Goal: Complete application form

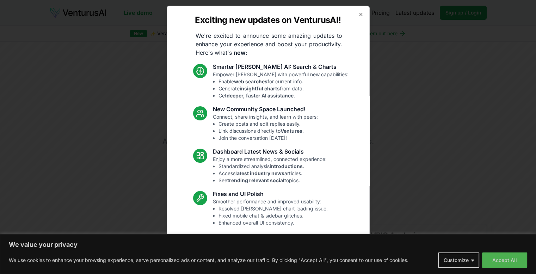
scroll to position [20, 0]
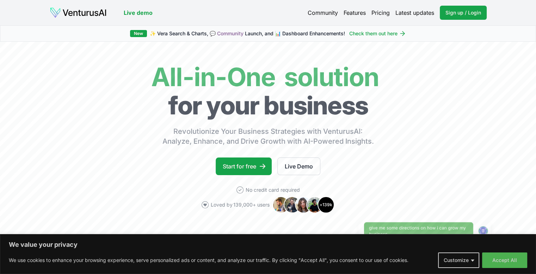
click at [468, 261] on button "Customize" at bounding box center [458, 260] width 41 height 16
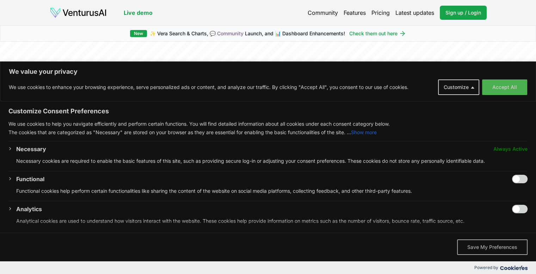
click at [479, 245] on button "Save My Preferences" at bounding box center [492, 247] width 71 height 16
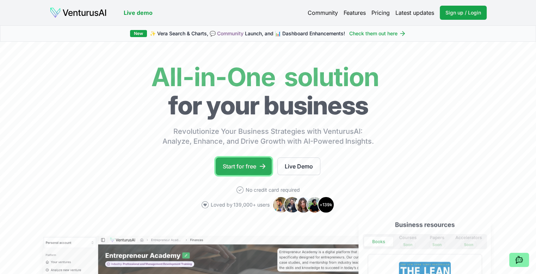
click at [254, 166] on link "Start for free" at bounding box center [244, 166] width 56 height 18
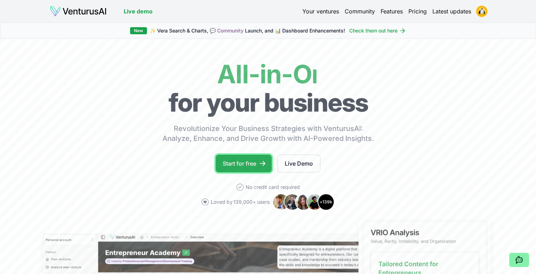
click at [261, 160] on icon at bounding box center [262, 163] width 7 height 7
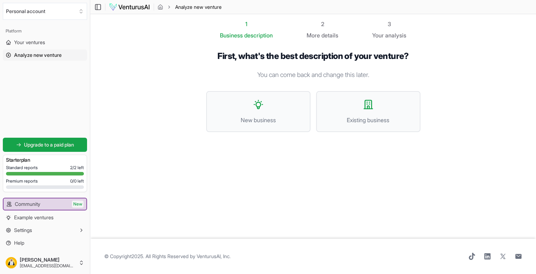
click at [299, 70] on p "You can come back and change this later." at bounding box center [313, 75] width 214 height 10
click at [289, 76] on p "You can come back and change this later." at bounding box center [313, 75] width 214 height 10
click at [267, 105] on button "New business" at bounding box center [258, 111] width 104 height 41
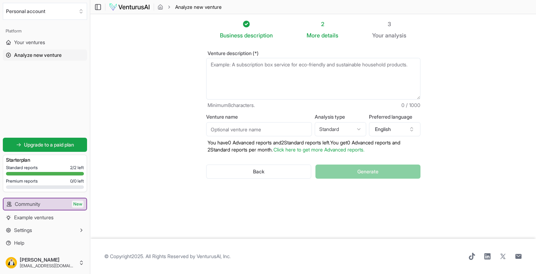
click at [279, 88] on textarea "Venture description (*)" at bounding box center [313, 79] width 214 height 42
click at [358, 130] on html "We value your privacy We use cookies to enhance your browsing experience, serve…" at bounding box center [268, 137] width 536 height 274
click at [387, 127] on html "We value your privacy We use cookies to enhance your browsing experience, serve…" at bounding box center [268, 137] width 536 height 274
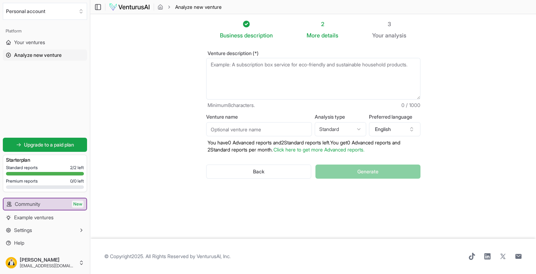
click at [387, 127] on button "English" at bounding box center [394, 129] width 51 height 14
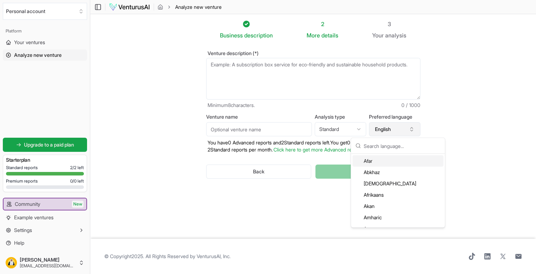
click at [387, 127] on button "English" at bounding box center [394, 129] width 51 height 14
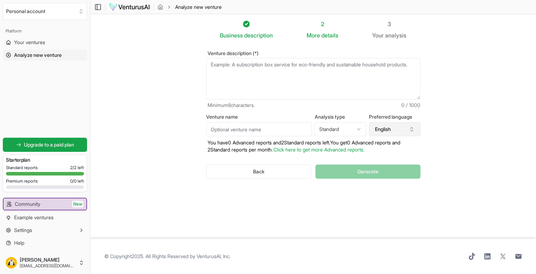
click at [387, 127] on button "English" at bounding box center [394, 129] width 51 height 14
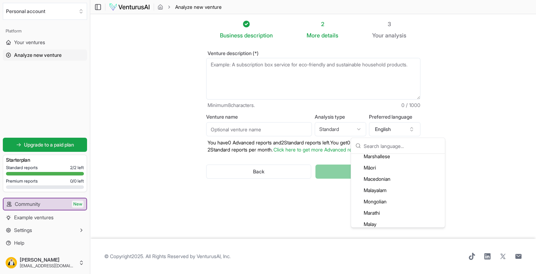
scroll to position [1126, 0]
click at [388, 195] on div "Malayalam" at bounding box center [398, 196] width 91 height 11
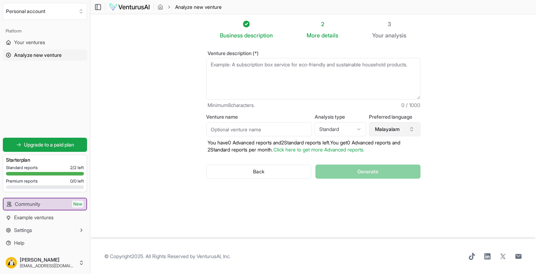
click at [413, 128] on icon "button" at bounding box center [412, 129] width 6 height 6
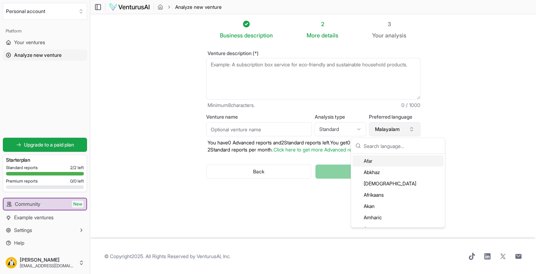
click at [413, 128] on icon "button" at bounding box center [412, 129] width 6 height 6
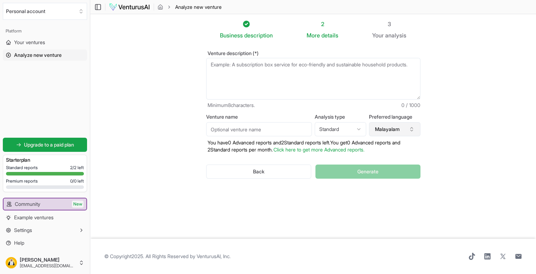
click at [413, 128] on icon "button" at bounding box center [412, 129] width 6 height 6
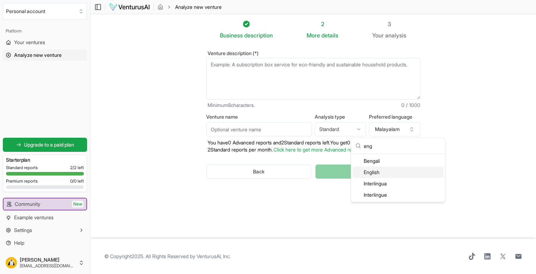
type input "eng"
click at [386, 172] on div "English" at bounding box center [398, 171] width 91 height 11
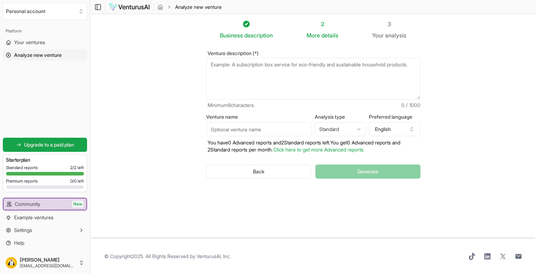
click at [239, 127] on input "Venture name" at bounding box center [259, 129] width 106 height 14
